Goal: Task Accomplishment & Management: Use online tool/utility

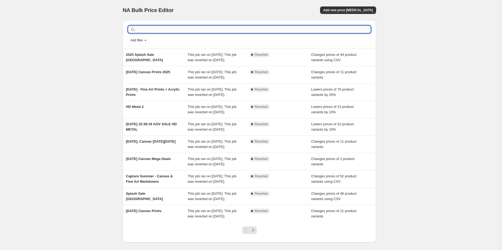
click at [184, 27] on input "text" at bounding box center [254, 29] width 234 height 7
type input "cap"
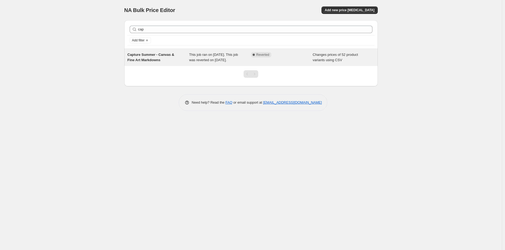
click at [148, 54] on span "Capture Summer - Canvas & Fine Art Markdowns" at bounding box center [150, 57] width 47 height 9
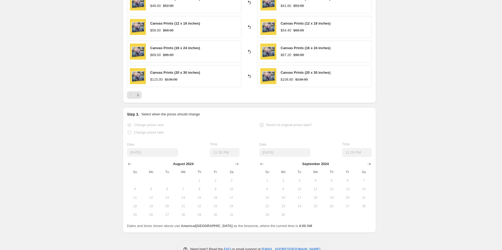
scroll to position [271, 0]
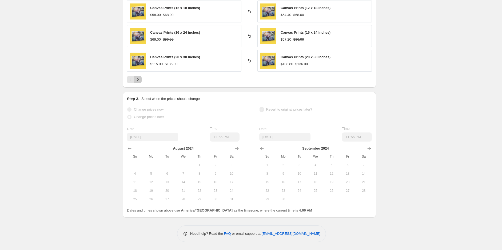
click at [142, 80] on button "Next" at bounding box center [137, 79] width 7 height 7
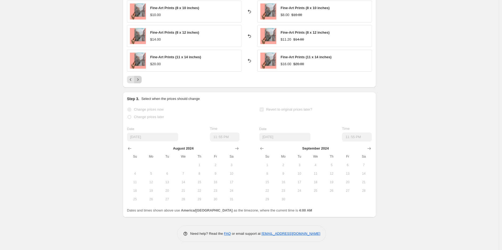
click at [142, 80] on button "Next" at bounding box center [137, 79] width 7 height 7
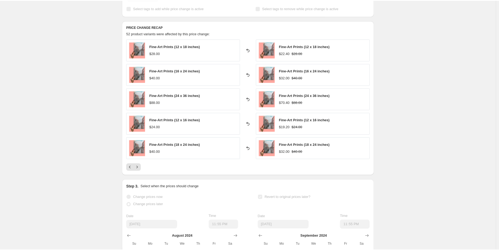
scroll to position [164, 0]
